Goal: Information Seeking & Learning: Learn about a topic

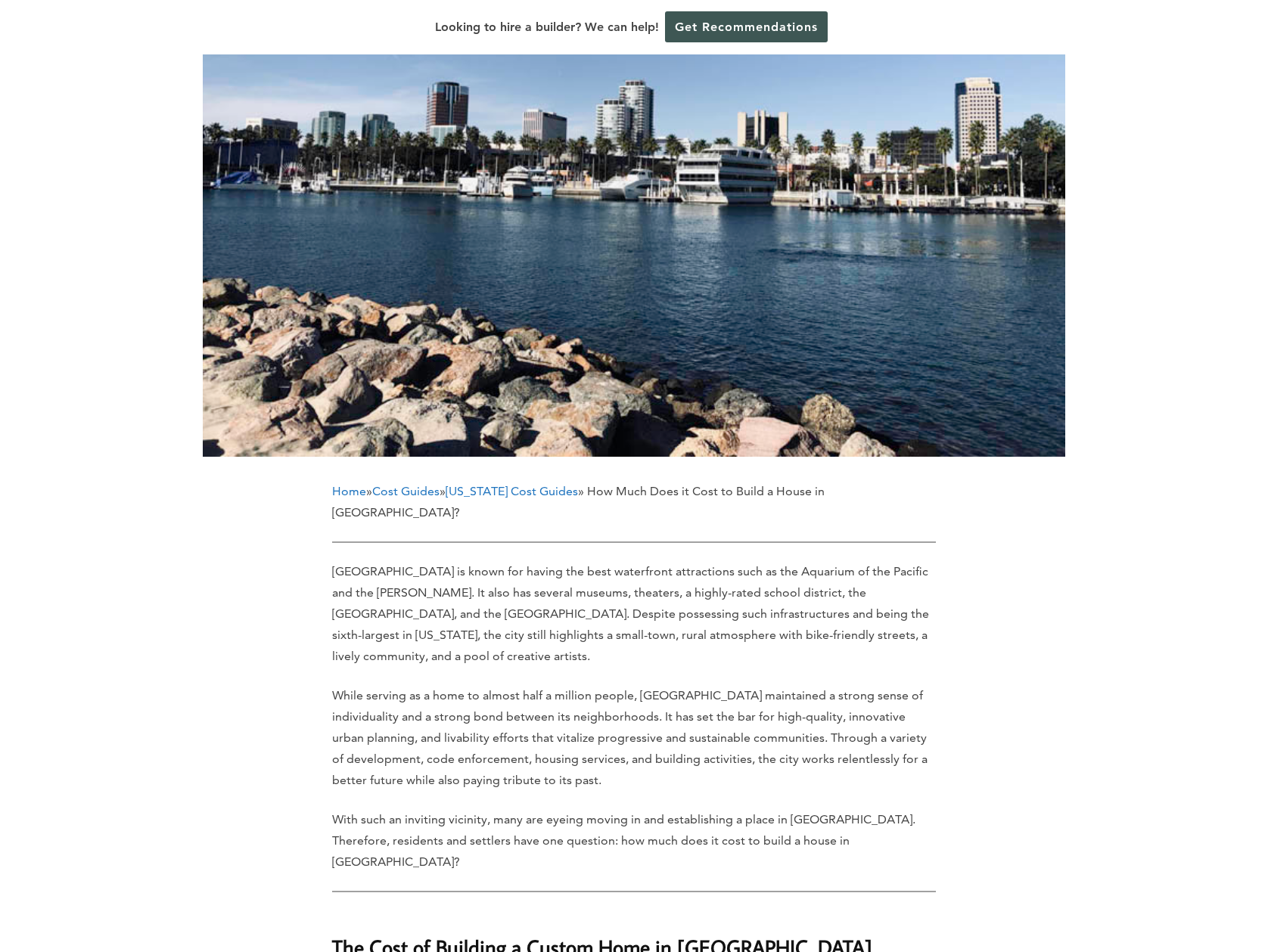
scroll to position [378, 0]
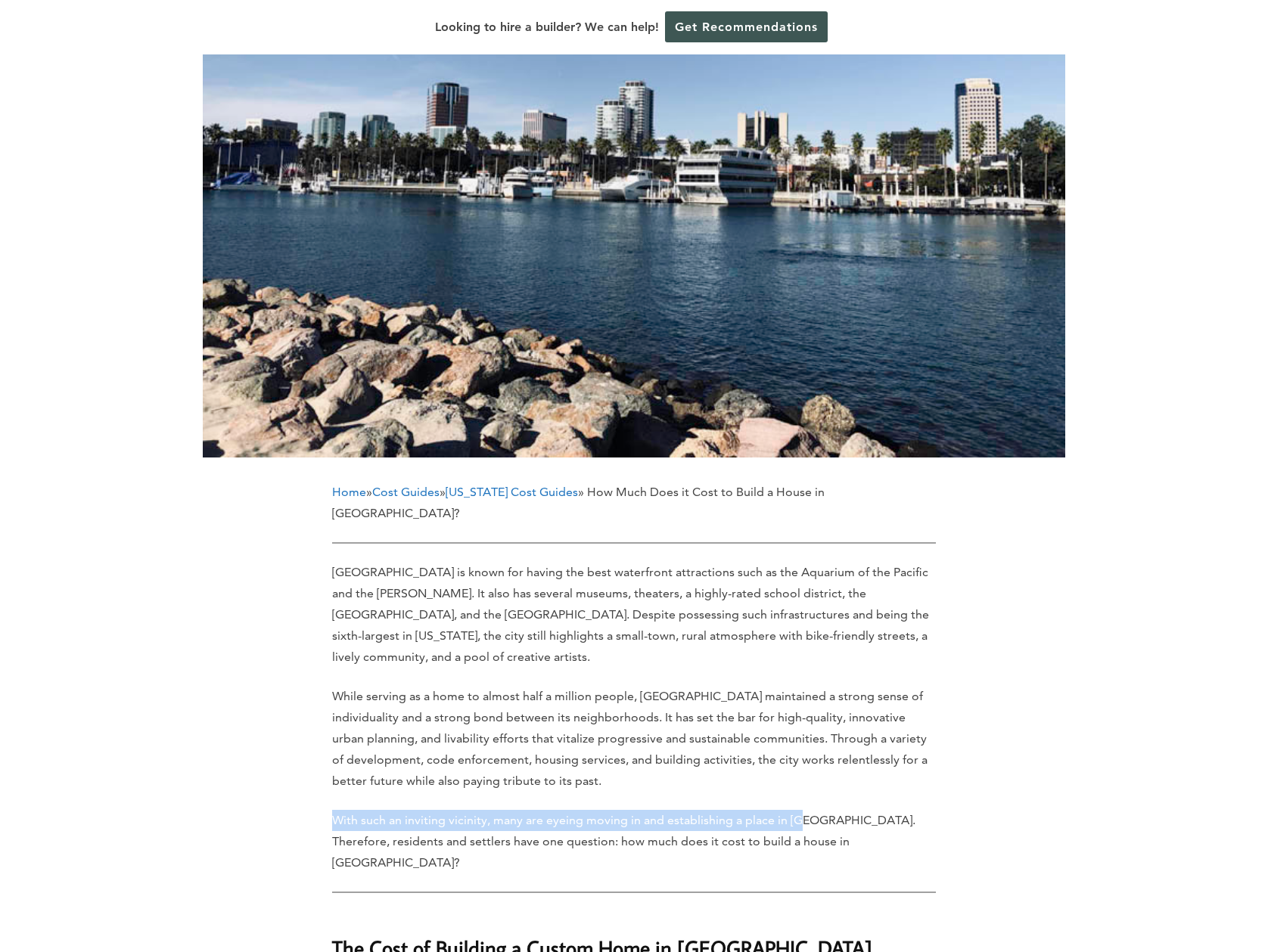
drag, startPoint x: 805, startPoint y: 759, endPoint x: 237, endPoint y: 740, distance: 568.3
click at [619, 712] on p "While serving as a home to almost half a million people, [GEOGRAPHIC_DATA] main…" at bounding box center [634, 739] width 603 height 106
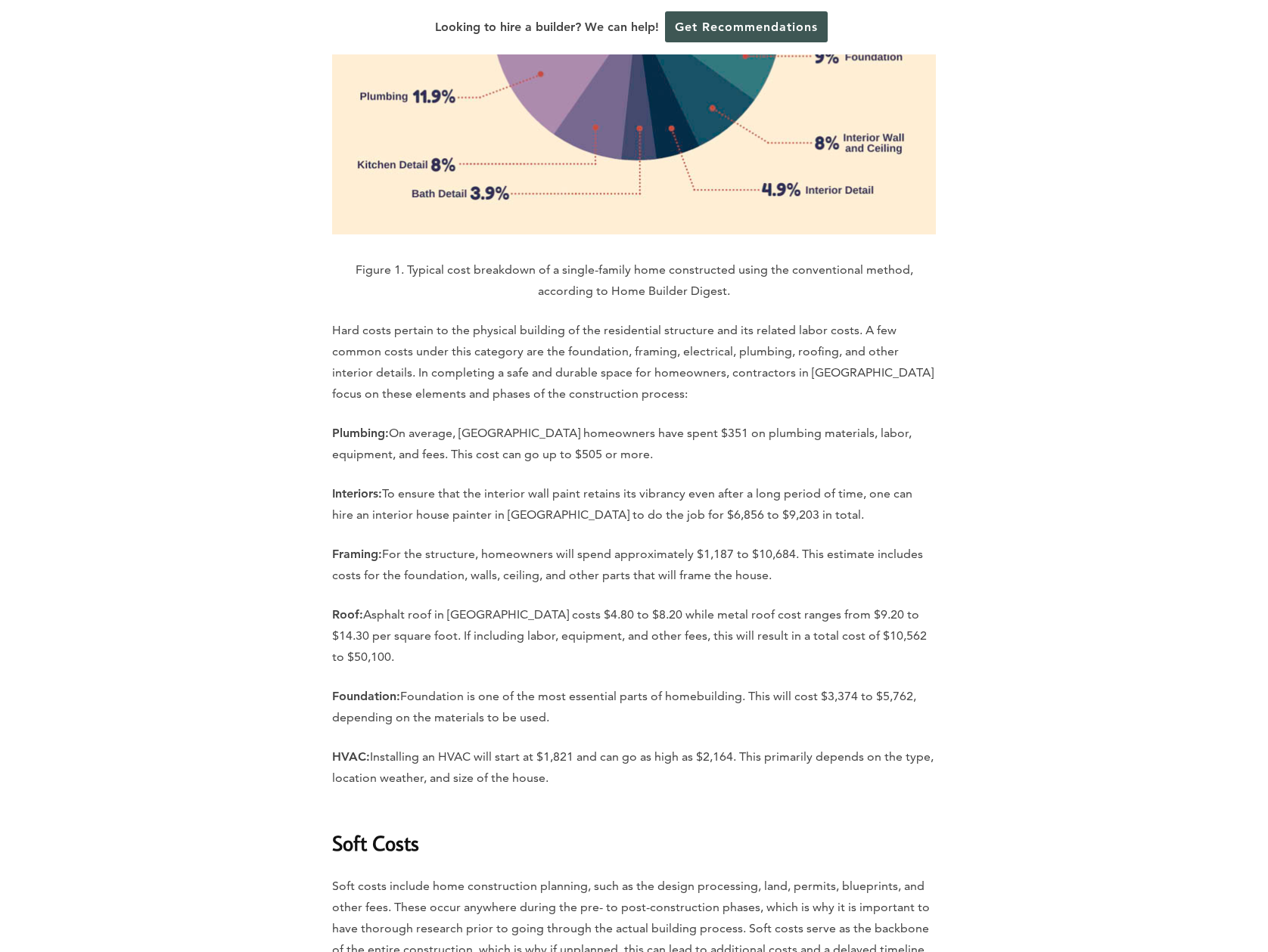
scroll to position [2418, 0]
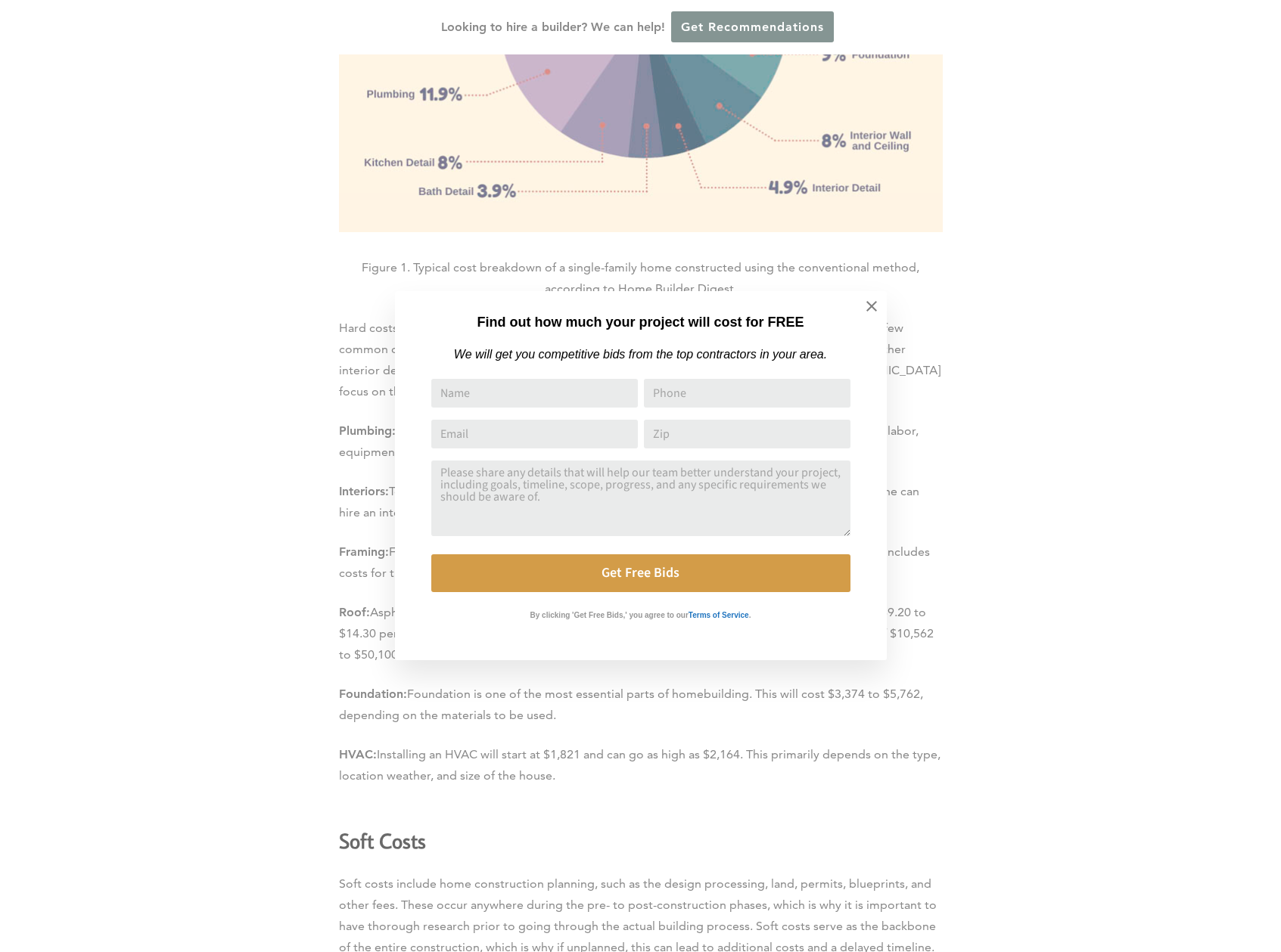
click at [882, 305] on button at bounding box center [872, 305] width 53 height 53
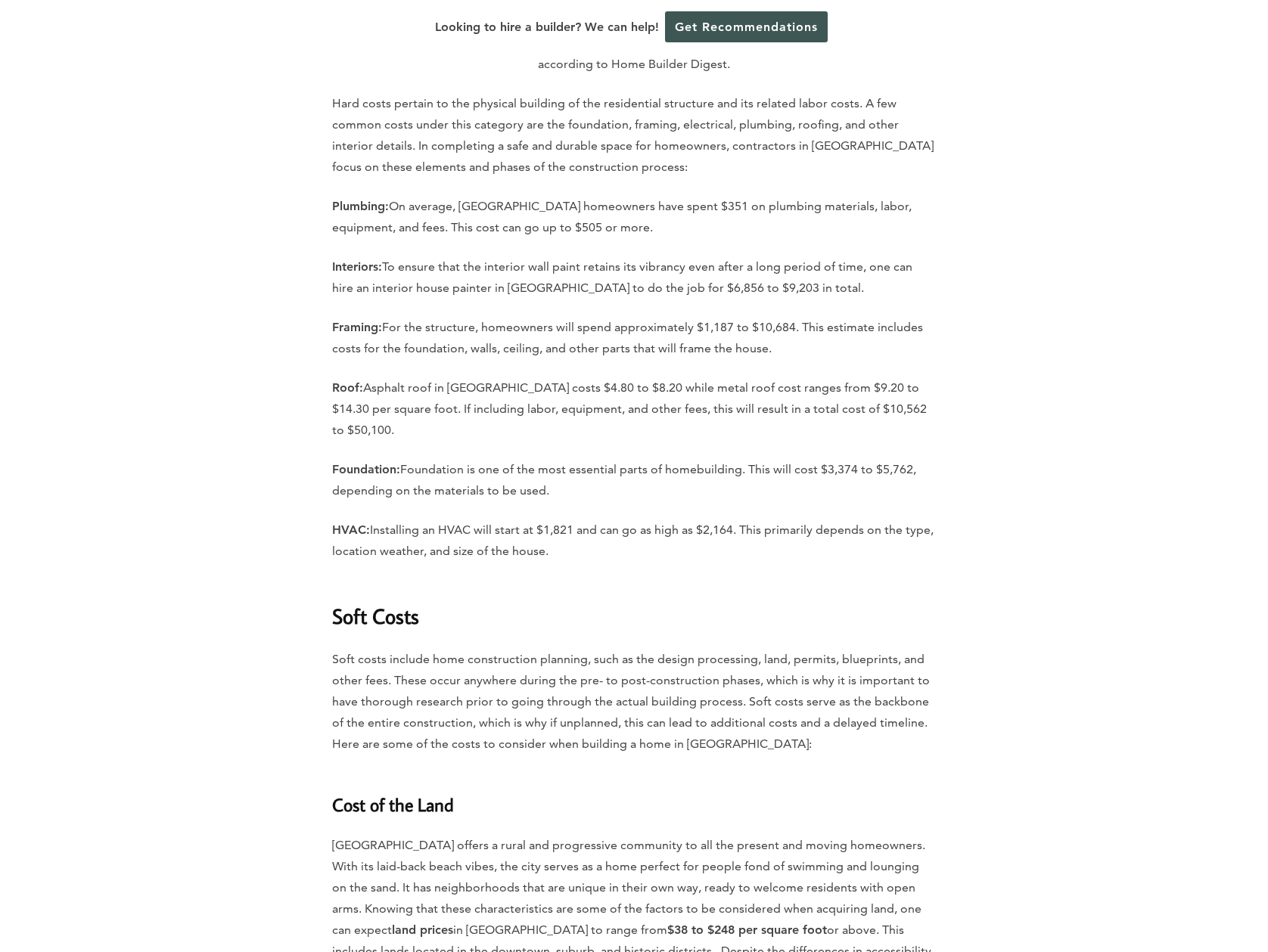
scroll to position [2646, 0]
drag, startPoint x: 436, startPoint y: 893, endPoint x: 383, endPoint y: 581, distance: 316.5
click at [557, 770] on h3 "Cost of the Land" at bounding box center [634, 793] width 603 height 45
drag, startPoint x: 433, startPoint y: 888, endPoint x: 307, endPoint y: 500, distance: 407.9
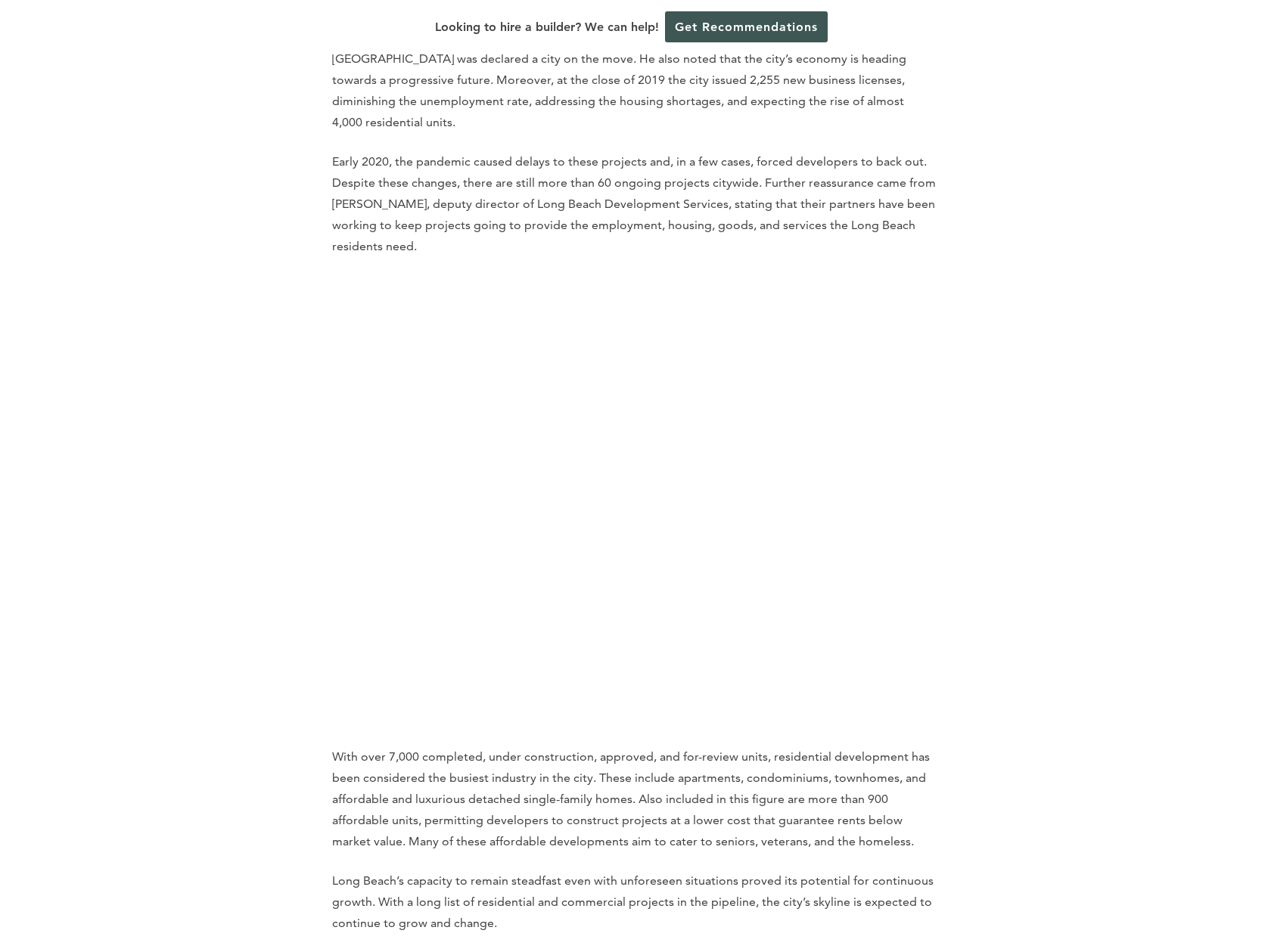
scroll to position [6348, 0]
